Goal: Entertainment & Leisure: Consume media (video, audio)

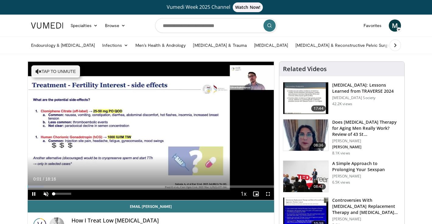
click at [47, 192] on span "Video Player" at bounding box center [46, 194] width 12 height 12
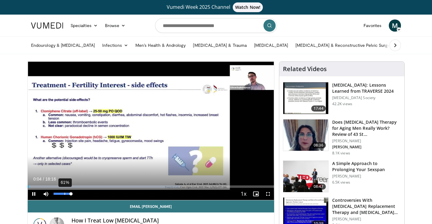
click at [64, 193] on div "61%" at bounding box center [62, 194] width 17 height 2
click at [60, 194] on div "39%" at bounding box center [62, 194] width 17 height 2
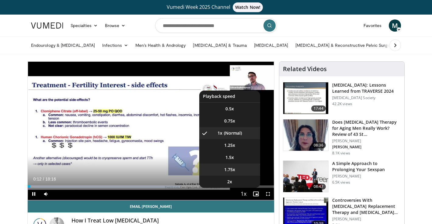
click at [229, 172] on span "1.75x" at bounding box center [229, 170] width 11 height 6
click at [235, 159] on li "1.5x" at bounding box center [229, 157] width 61 height 12
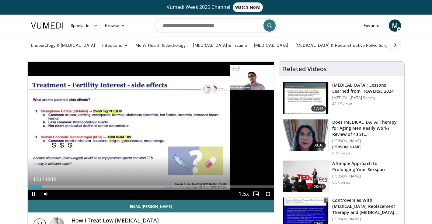
click at [267, 194] on span "Video Player" at bounding box center [268, 194] width 12 height 12
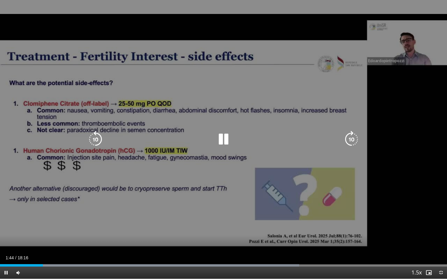
click at [354, 136] on icon "Video Player" at bounding box center [351, 139] width 17 height 17
click at [352, 140] on icon "Video Player" at bounding box center [351, 139] width 17 height 17
click at [351, 137] on icon "Video Player" at bounding box center [351, 139] width 17 height 17
click at [350, 137] on icon "Video Player" at bounding box center [351, 139] width 17 height 17
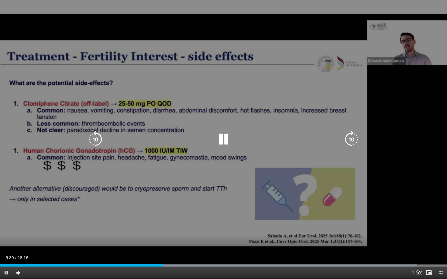
click at [353, 140] on icon "Video Player" at bounding box center [351, 139] width 17 height 17
click at [351, 138] on icon "Video Player" at bounding box center [351, 139] width 17 height 17
click at [355, 138] on icon "Video Player" at bounding box center [351, 139] width 17 height 17
click at [353, 139] on icon "Video Player" at bounding box center [351, 139] width 17 height 17
click at [350, 141] on icon "Video Player" at bounding box center [351, 139] width 17 height 17
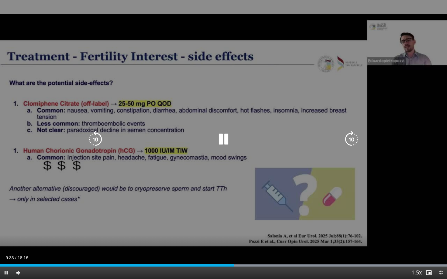
click at [349, 140] on icon "Video Player" at bounding box center [351, 139] width 17 height 17
click at [351, 138] on icon "Video Player" at bounding box center [351, 139] width 17 height 17
click at [349, 138] on icon "Video Player" at bounding box center [351, 139] width 17 height 17
click at [351, 140] on icon "Video Player" at bounding box center [351, 139] width 17 height 17
click at [351, 139] on icon "Video Player" at bounding box center [351, 139] width 17 height 17
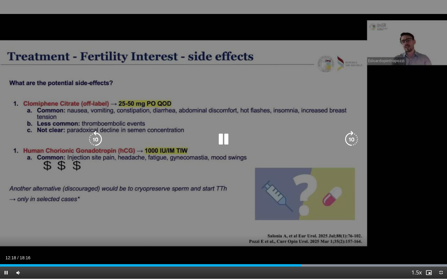
click at [351, 140] on icon "Video Player" at bounding box center [351, 139] width 17 height 17
click at [352, 140] on icon "Video Player" at bounding box center [351, 139] width 17 height 17
click at [352, 140] on div "10 seconds Tap to unmute" at bounding box center [223, 139] width 447 height 279
click at [222, 135] on icon "Video Player" at bounding box center [223, 139] width 17 height 17
click at [350, 139] on icon "Video Player" at bounding box center [351, 139] width 17 height 17
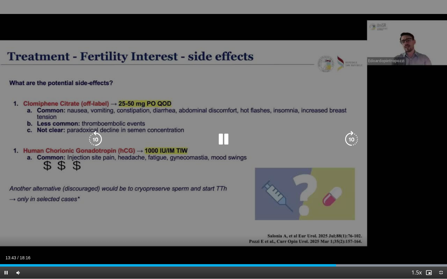
click at [352, 141] on icon "Video Player" at bounding box center [351, 139] width 17 height 17
click at [353, 138] on icon "Video Player" at bounding box center [351, 139] width 17 height 17
click at [349, 136] on icon "Video Player" at bounding box center [351, 139] width 17 height 17
click at [351, 139] on icon "Video Player" at bounding box center [351, 139] width 17 height 17
click at [352, 136] on icon "Video Player" at bounding box center [351, 139] width 17 height 17
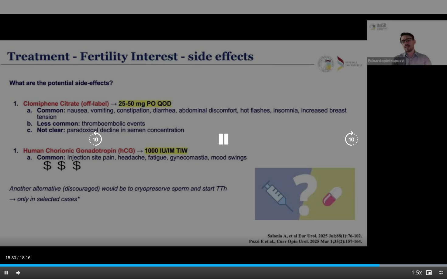
click at [351, 136] on icon "Video Player" at bounding box center [351, 139] width 17 height 17
click at [350, 139] on icon "Video Player" at bounding box center [351, 139] width 17 height 17
click at [351, 138] on icon "Video Player" at bounding box center [351, 139] width 17 height 17
click at [350, 140] on icon "Video Player" at bounding box center [351, 139] width 17 height 17
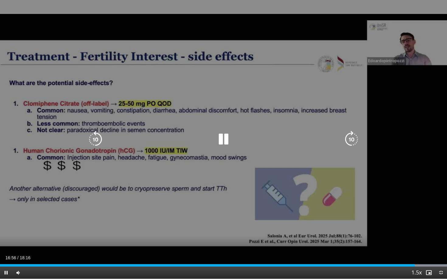
click at [351, 140] on icon "Video Player" at bounding box center [351, 139] width 17 height 17
click at [351, 139] on icon "Video Player" at bounding box center [351, 139] width 17 height 17
